Goal: Task Accomplishment & Management: Manage account settings

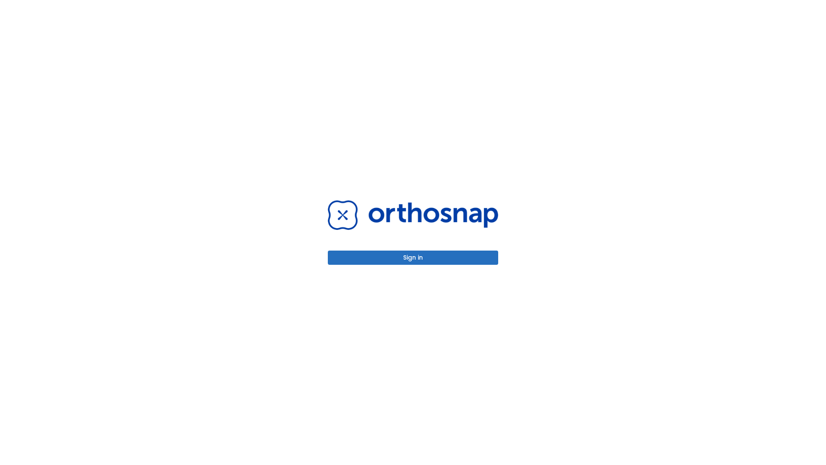
click at [413, 257] on button "Sign in" at bounding box center [413, 257] width 170 height 14
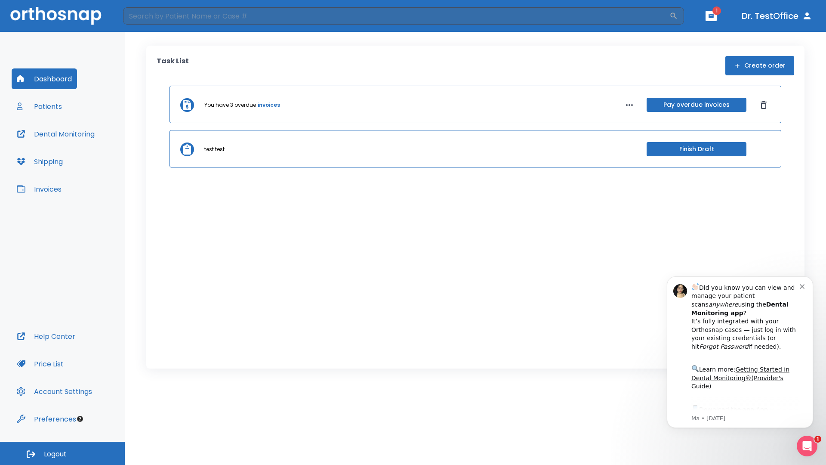
click at [62, 453] on span "Logout" at bounding box center [55, 453] width 23 height 9
